Goal: Information Seeking & Learning: Learn about a topic

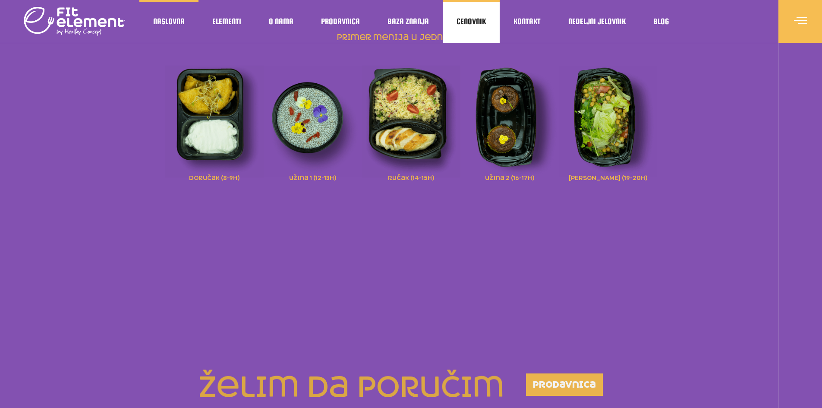
click at [479, 19] on span "Cenovnik" at bounding box center [470, 21] width 29 height 4
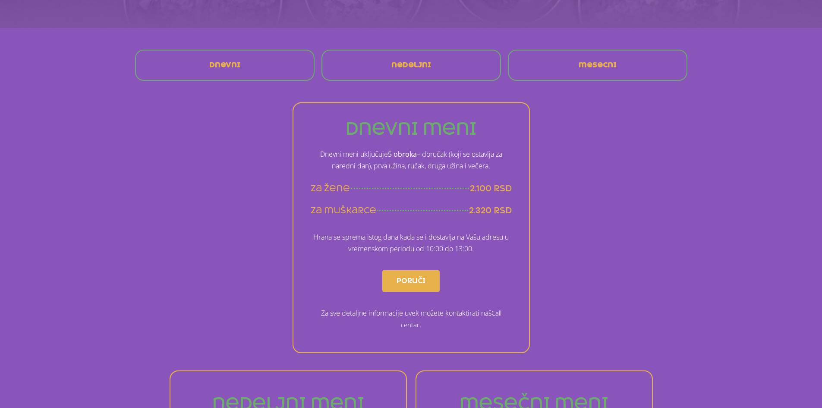
scroll to position [173, 0]
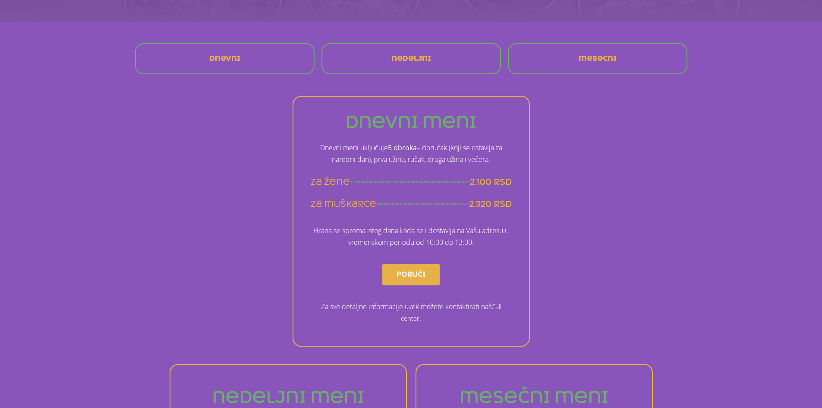
click at [624, 57] on div "mesecni" at bounding box center [597, 58] width 169 height 21
click at [576, 63] on link "mesecni" at bounding box center [597, 58] width 52 height 21
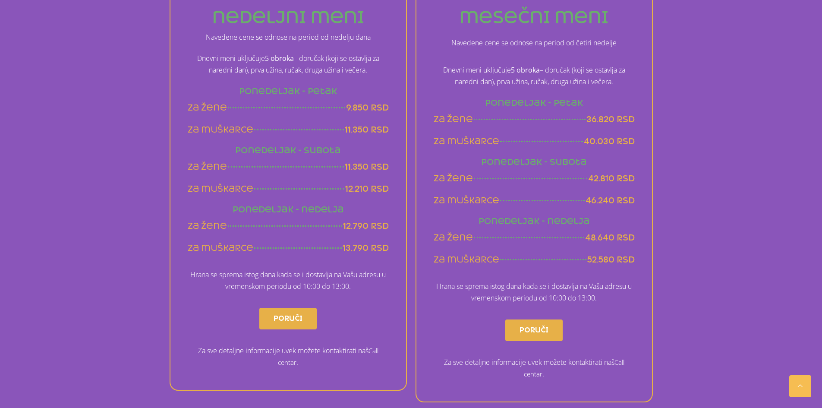
scroll to position [554, 0]
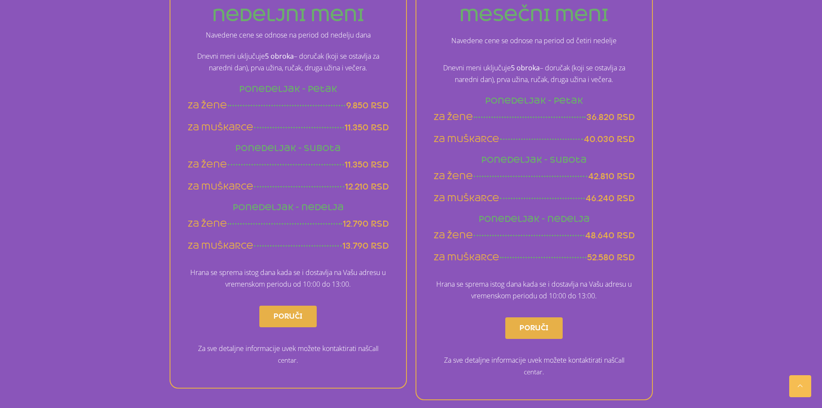
click at [594, 135] on span "40.030 rsd" at bounding box center [609, 139] width 51 height 11
drag, startPoint x: 584, startPoint y: 138, endPoint x: 656, endPoint y: 152, distance: 73.0
click at [664, 143] on div "nedeljni meni Navedene cene se odnose na period od nedelju dana Dnevni meni ukl…" at bounding box center [411, 190] width 561 height 435
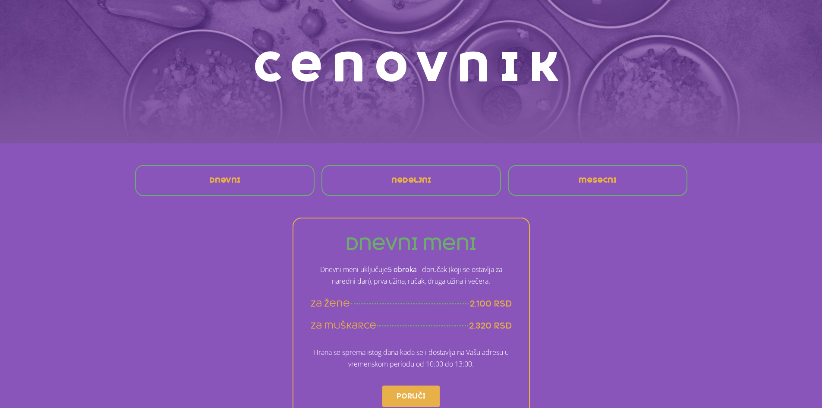
scroll to position [0, 0]
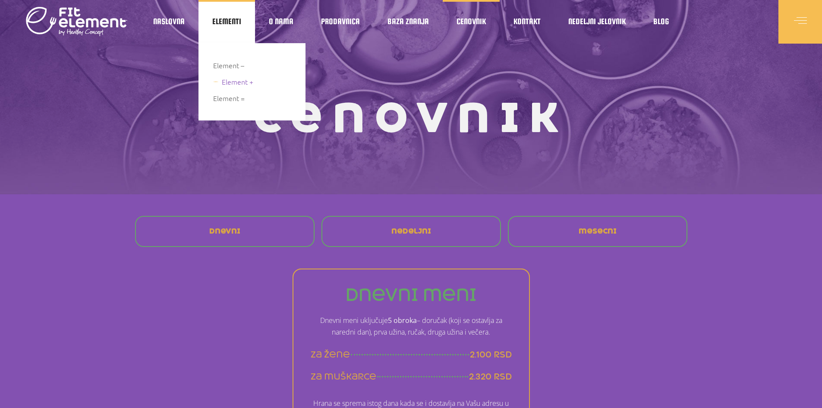
click at [240, 84] on span "Element +" at bounding box center [237, 82] width 31 height 12
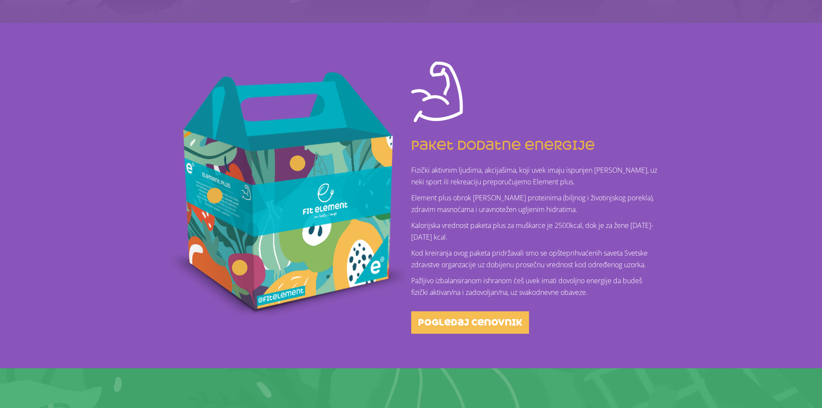
scroll to position [186, 0]
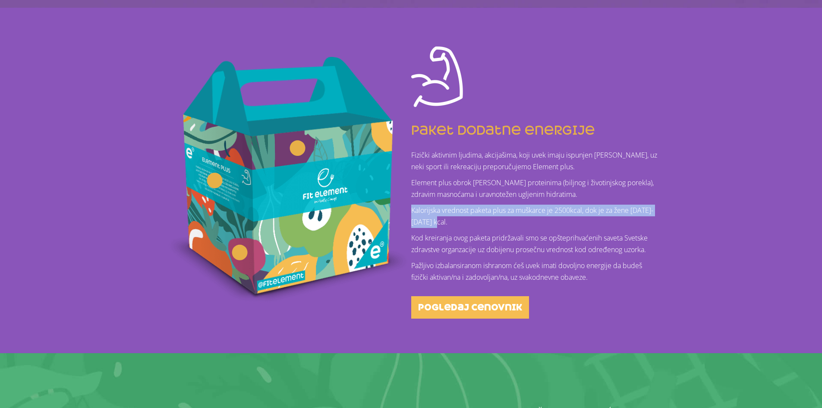
drag, startPoint x: 468, startPoint y: 222, endPoint x: 413, endPoint y: 215, distance: 55.2
click at [413, 215] on p "Kalorijska vrednost paketa plus za muškarce je 2500kcal, dok je za žene [DATE]-…" at bounding box center [534, 215] width 246 height 23
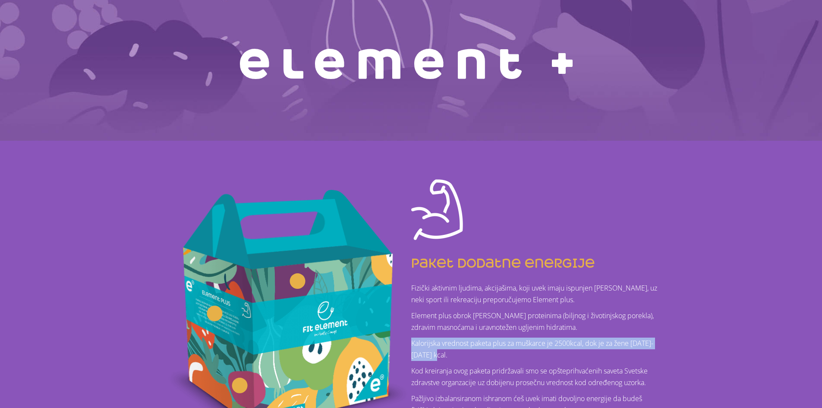
scroll to position [0, 0]
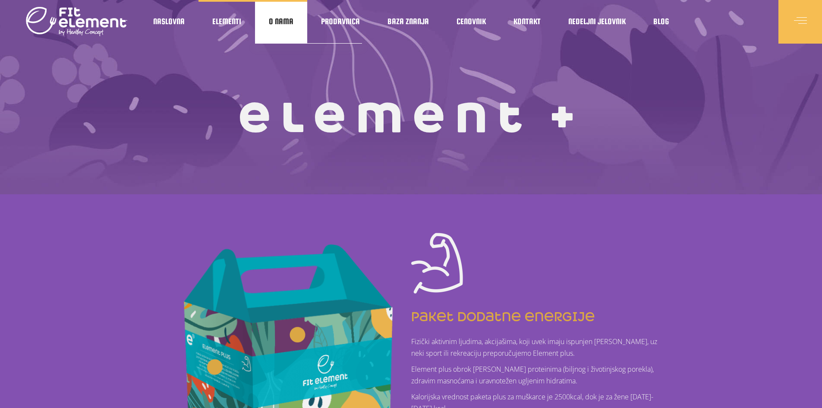
click at [279, 20] on span "O nama" at bounding box center [281, 21] width 25 height 4
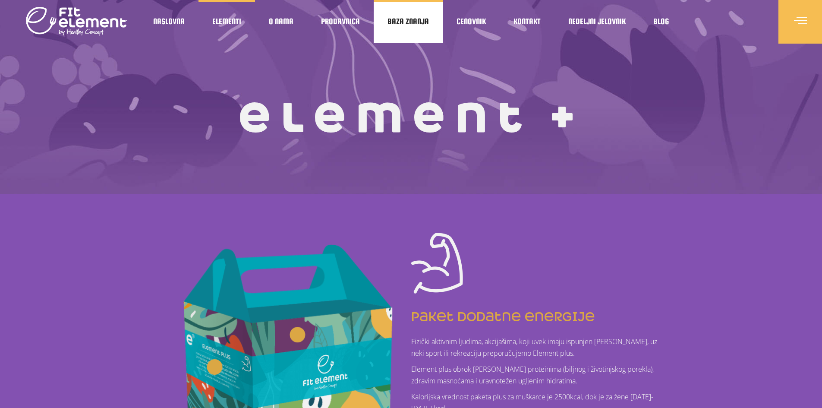
click at [394, 19] on span "Baza znanja" at bounding box center [407, 21] width 41 height 4
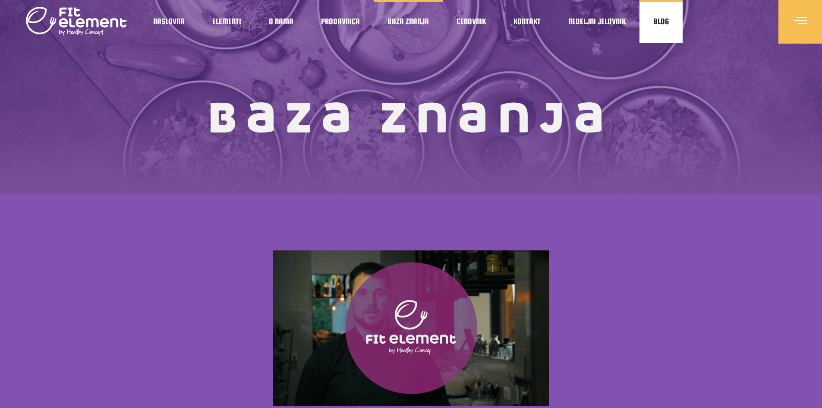
click at [656, 20] on span "Blog" at bounding box center [661, 21] width 16 height 4
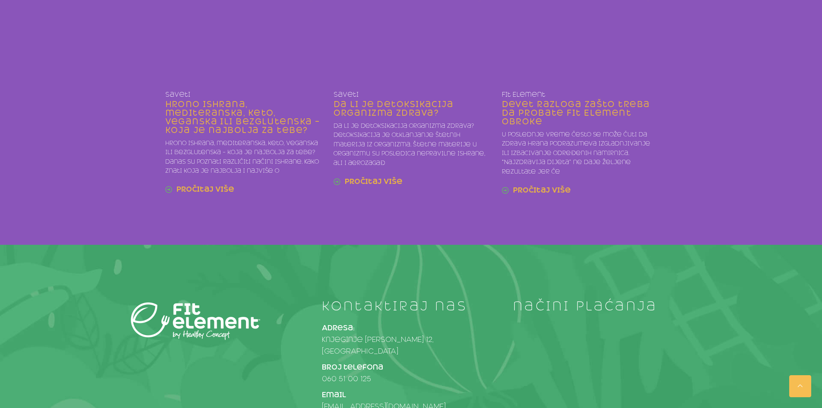
scroll to position [690, 0]
